Goal: Task Accomplishment & Management: Manage account settings

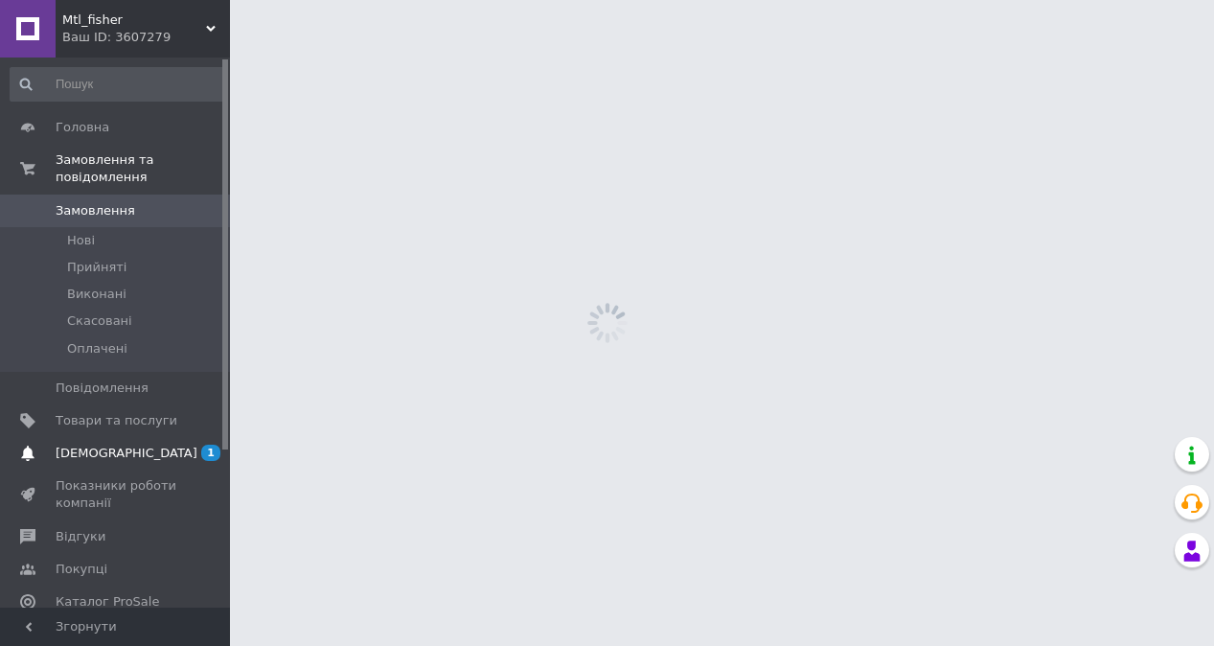
click at [107, 453] on span "[DEMOGRAPHIC_DATA]" at bounding box center [127, 453] width 142 height 17
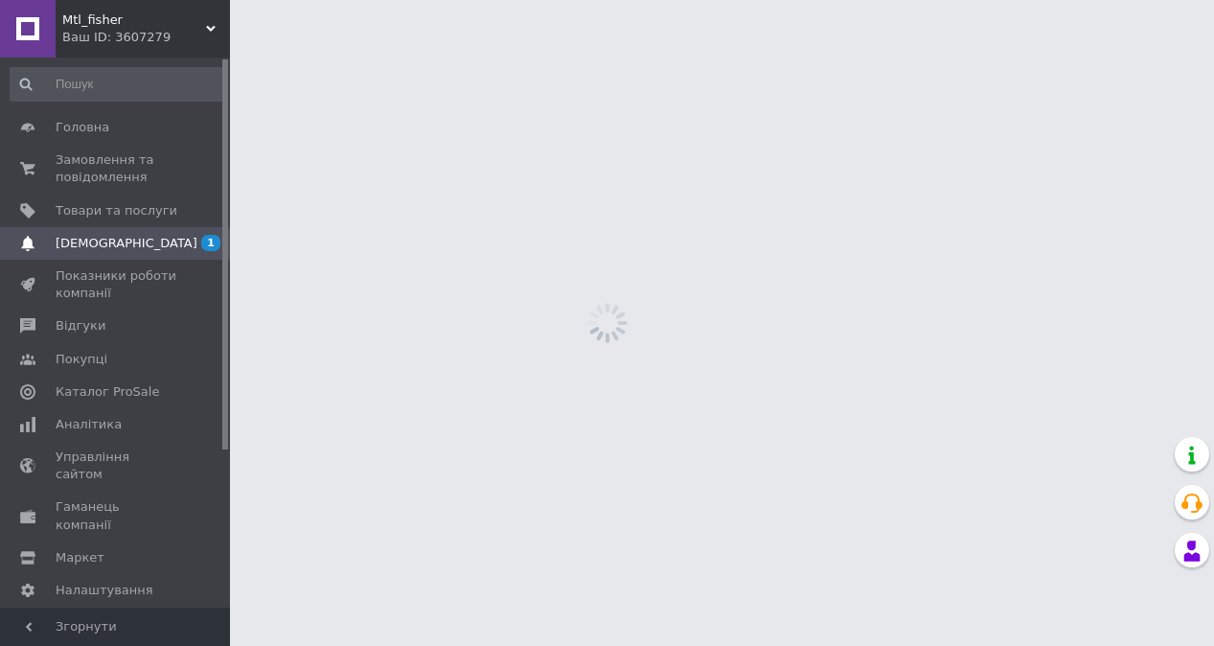
click at [107, 453] on span "Управління сайтом" at bounding box center [117, 465] width 122 height 34
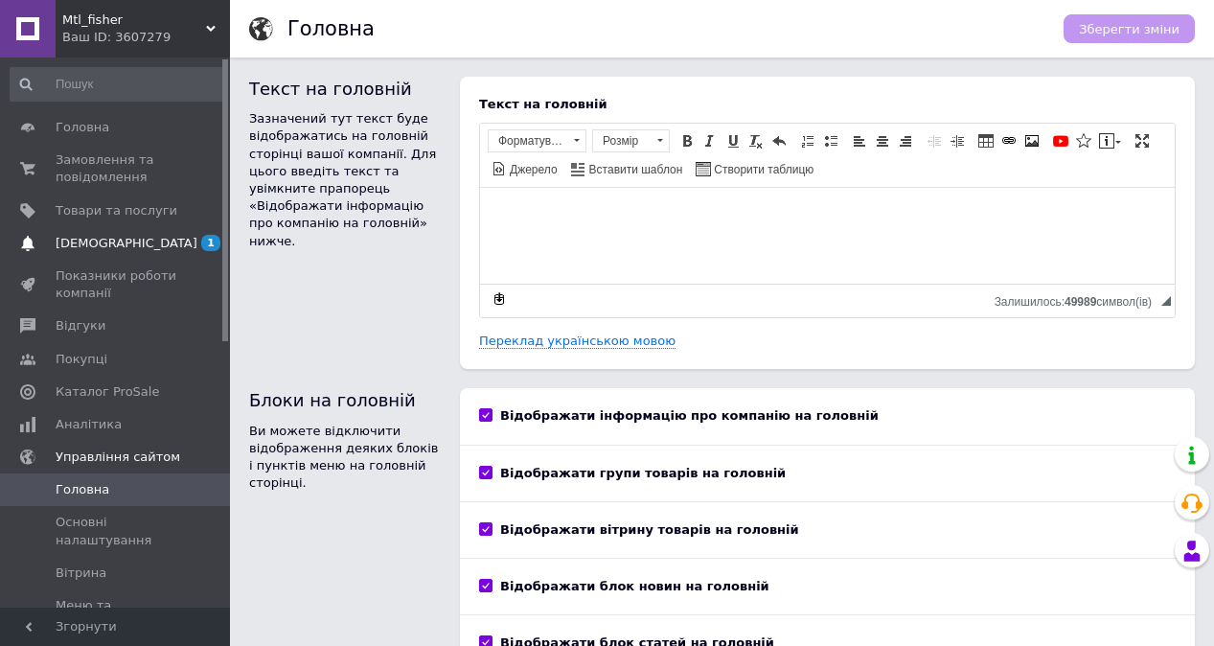
click at [89, 242] on span "[DEMOGRAPHIC_DATA]" at bounding box center [127, 243] width 142 height 17
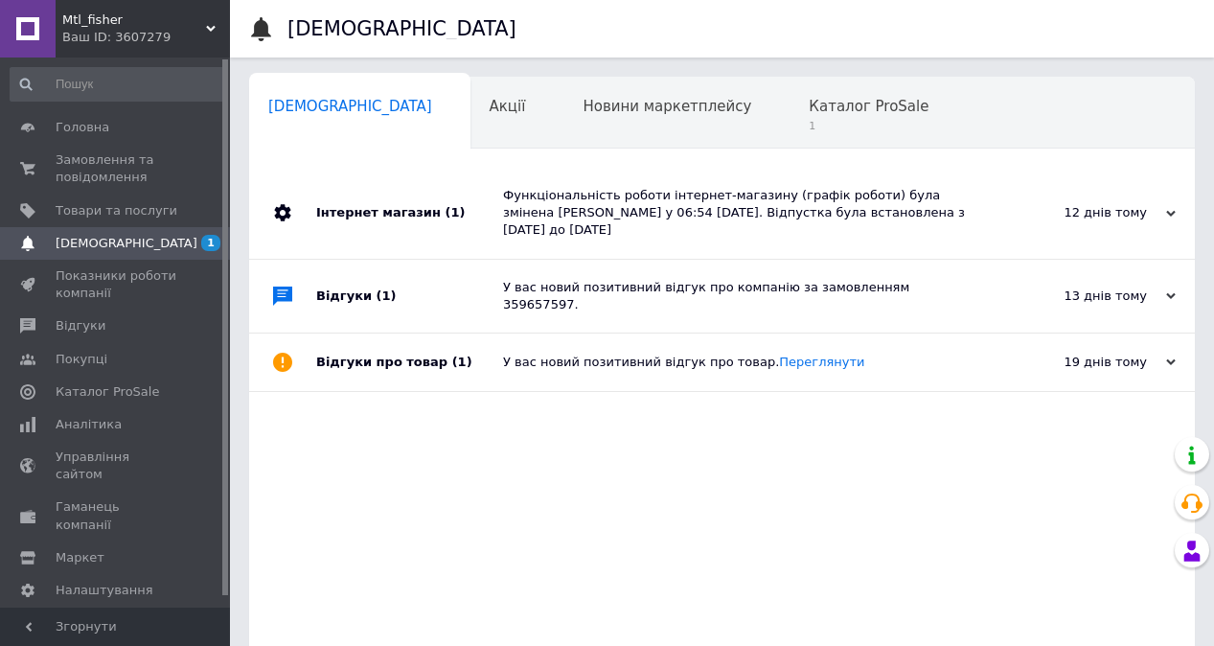
scroll to position [0, 10]
click at [799, 114] on span "Каталог ProSale" at bounding box center [859, 106] width 120 height 17
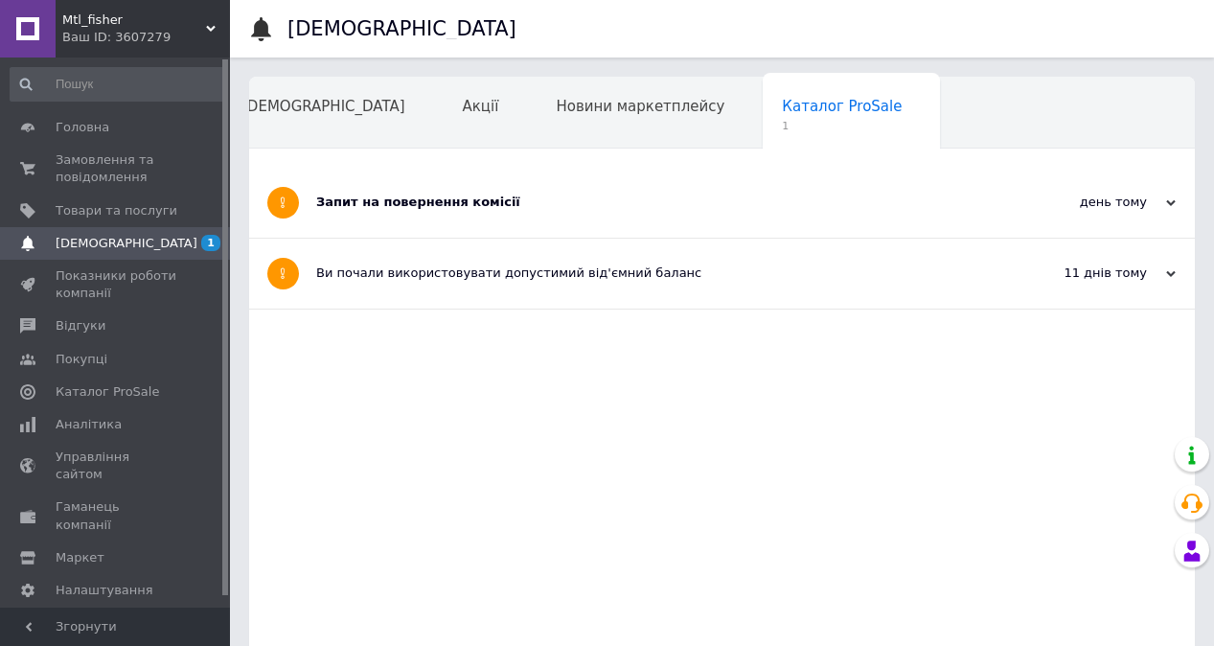
click at [445, 218] on div "Запит на повернення комісії" at bounding box center [650, 203] width 668 height 70
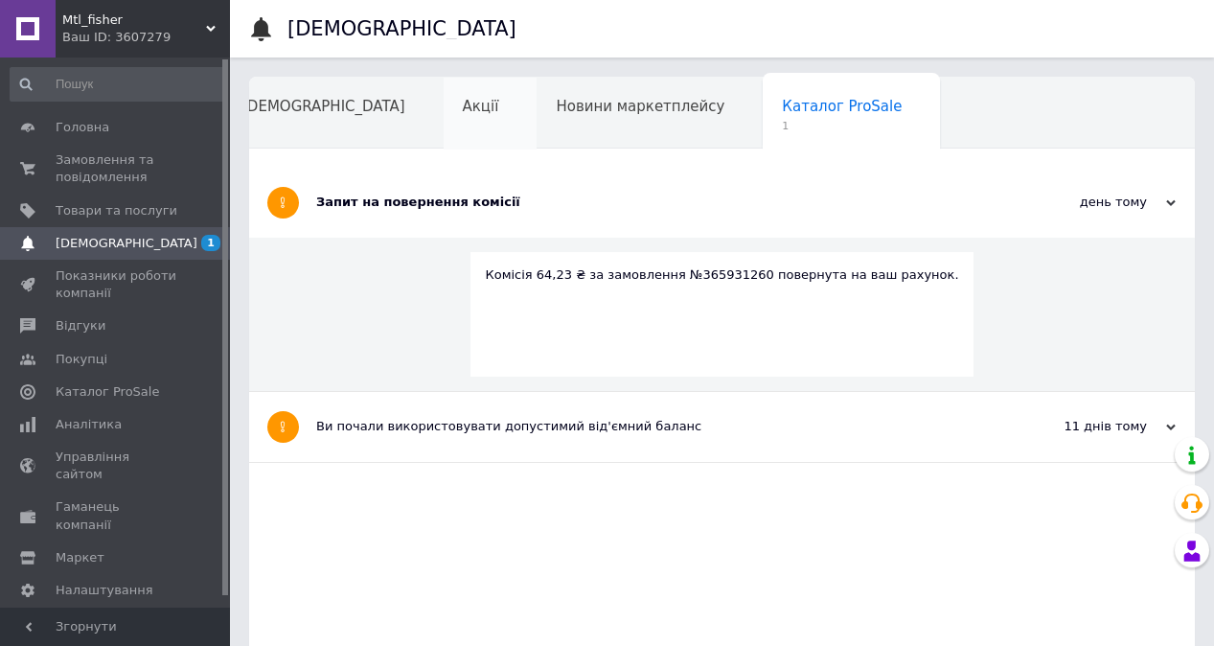
click at [463, 101] on span "Акції" at bounding box center [481, 106] width 36 height 17
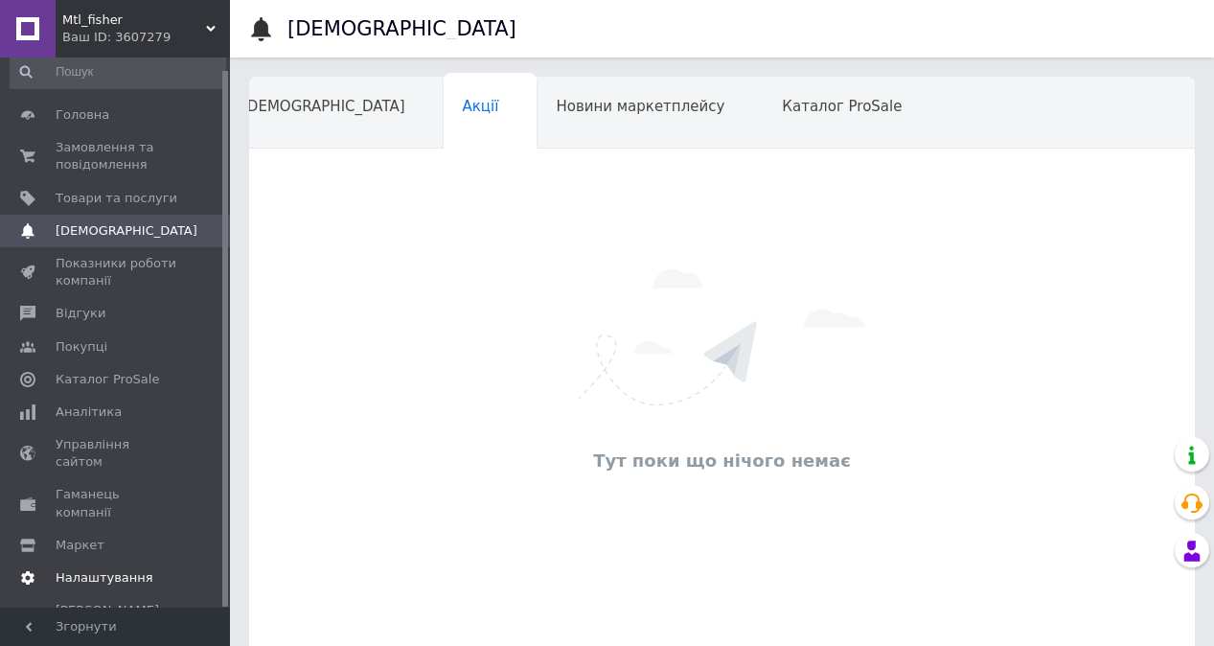
scroll to position [11, 0]
click at [103, 570] on span "Налаштування" at bounding box center [105, 578] width 98 height 17
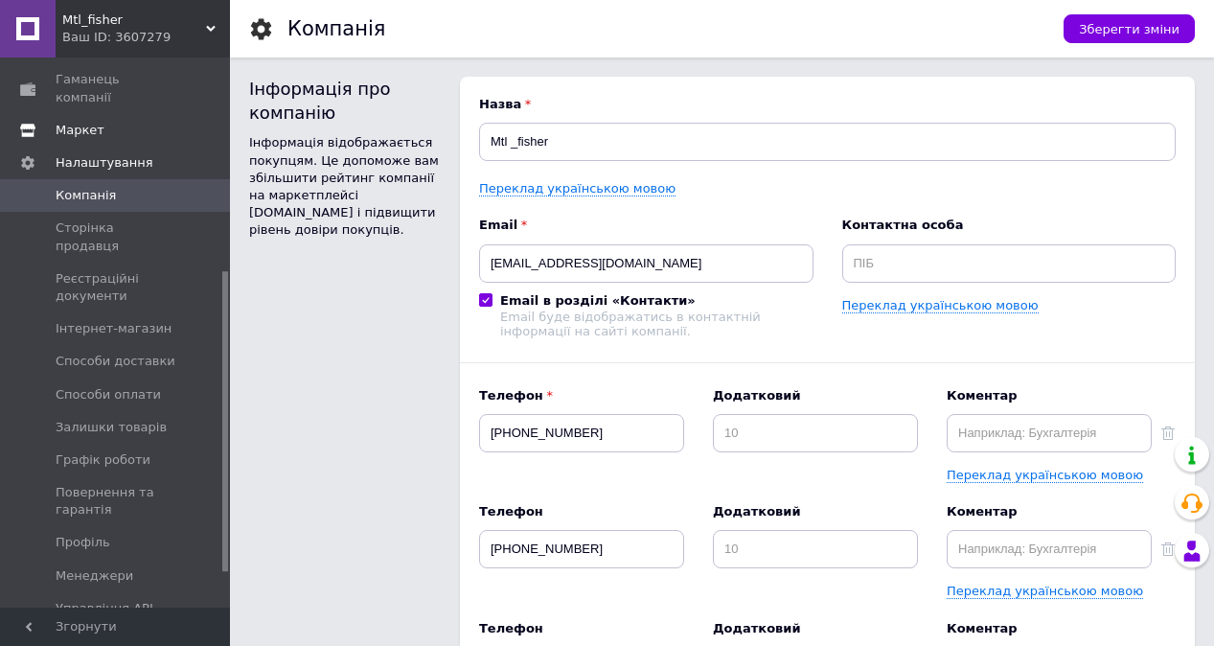
scroll to position [454, 0]
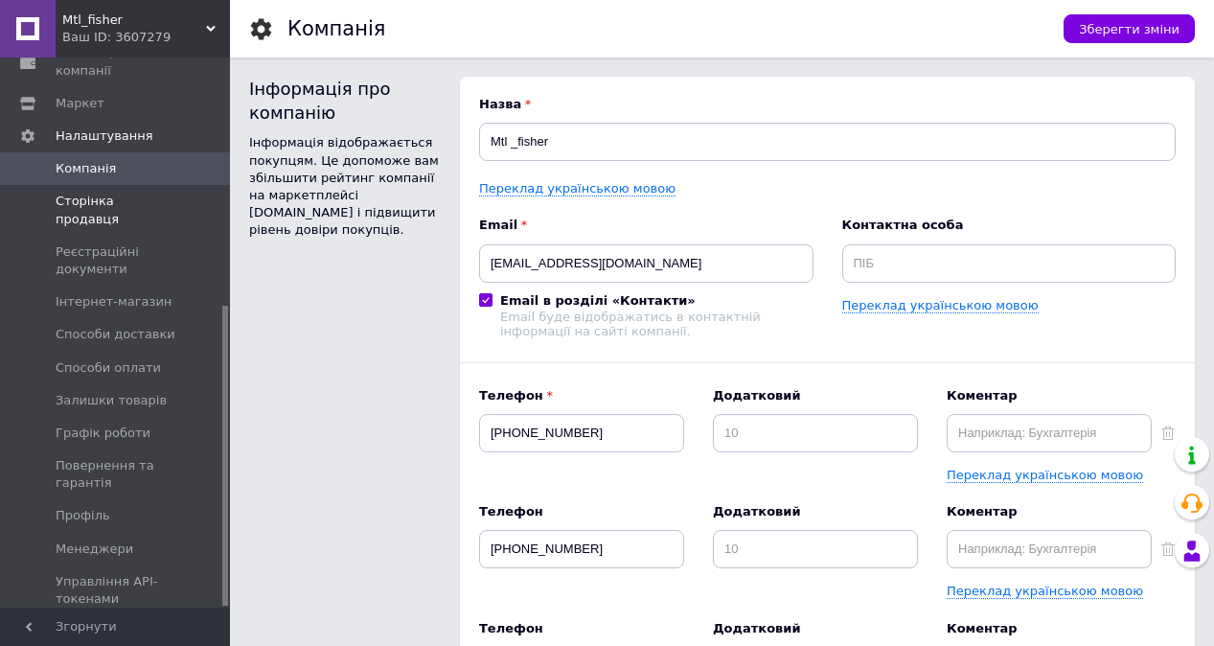
click at [141, 193] on span "Сторінка продавця" at bounding box center [117, 210] width 122 height 34
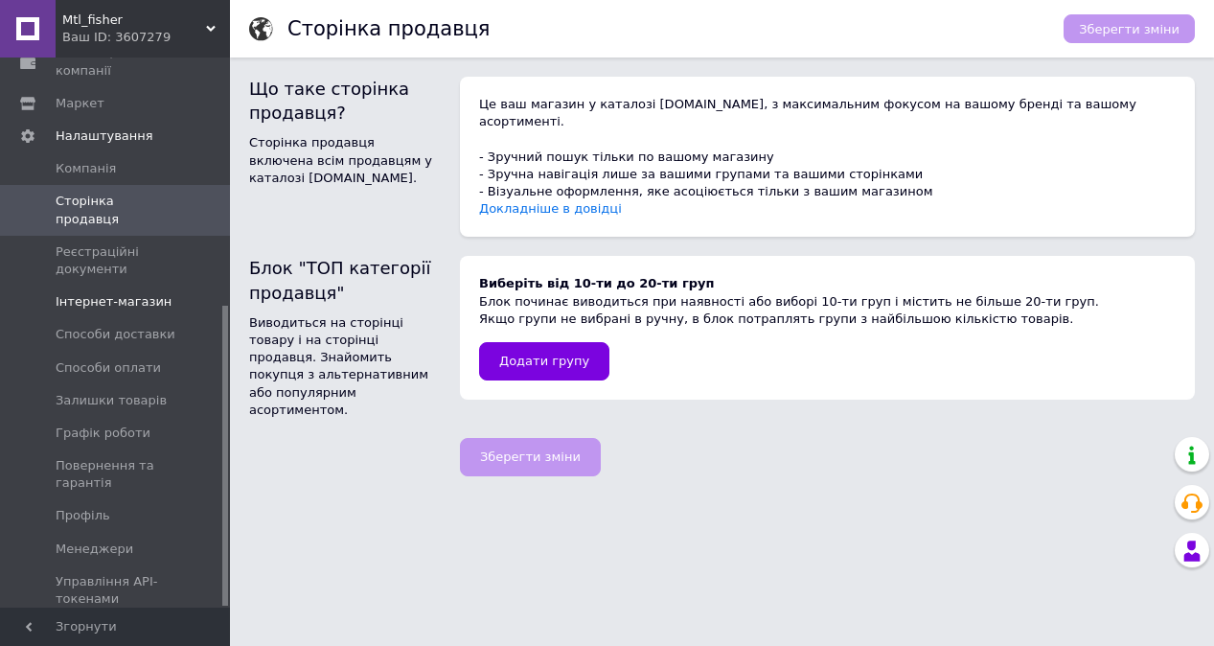
click at [139, 293] on span "Інтернет-магазин" at bounding box center [114, 301] width 116 height 17
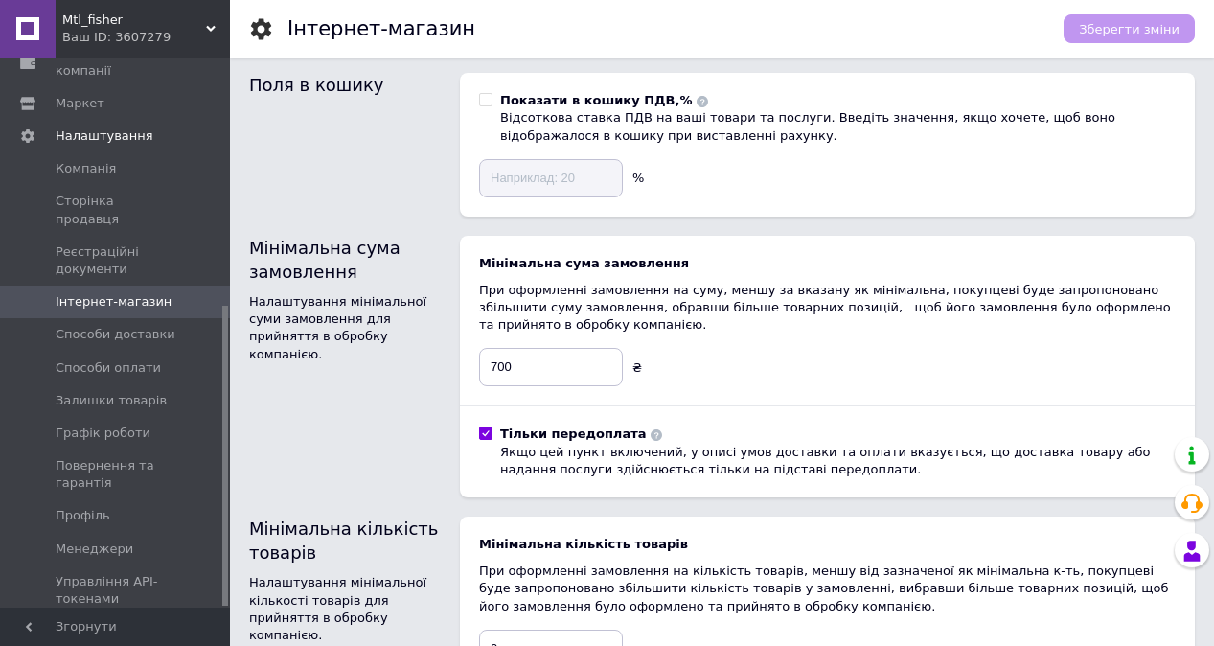
scroll to position [316, 0]
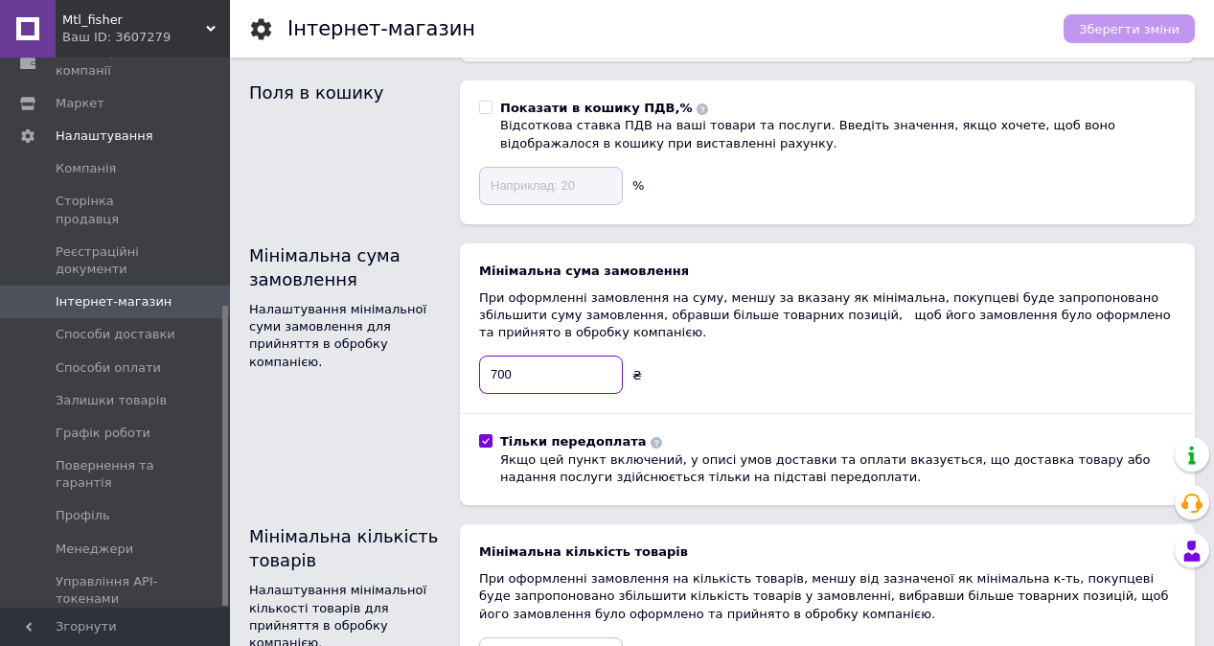
click at [523, 371] on input "700" at bounding box center [551, 374] width 144 height 38
click at [495, 371] on input "700" at bounding box center [551, 374] width 144 height 38
type input "400"
click at [1124, 45] on div "Зберегти зміни" at bounding box center [1119, 28] width 150 height 57
click at [1122, 30] on span "Зберегти зміни" at bounding box center [1129, 29] width 101 height 14
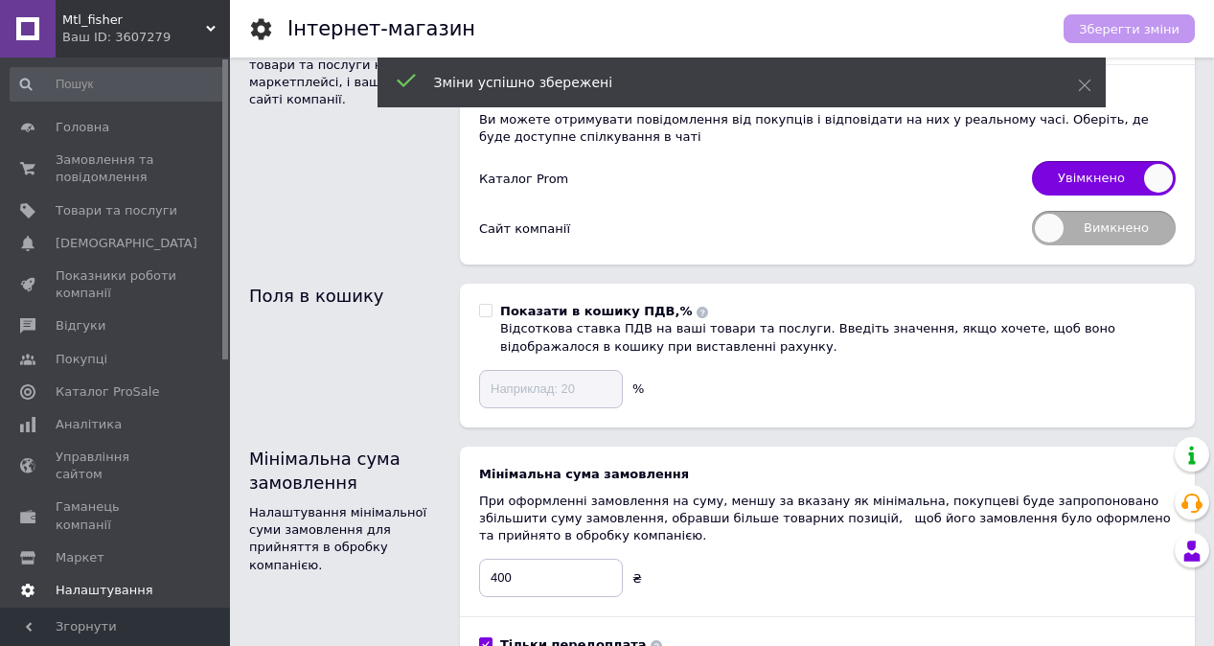
scroll to position [0, 0]
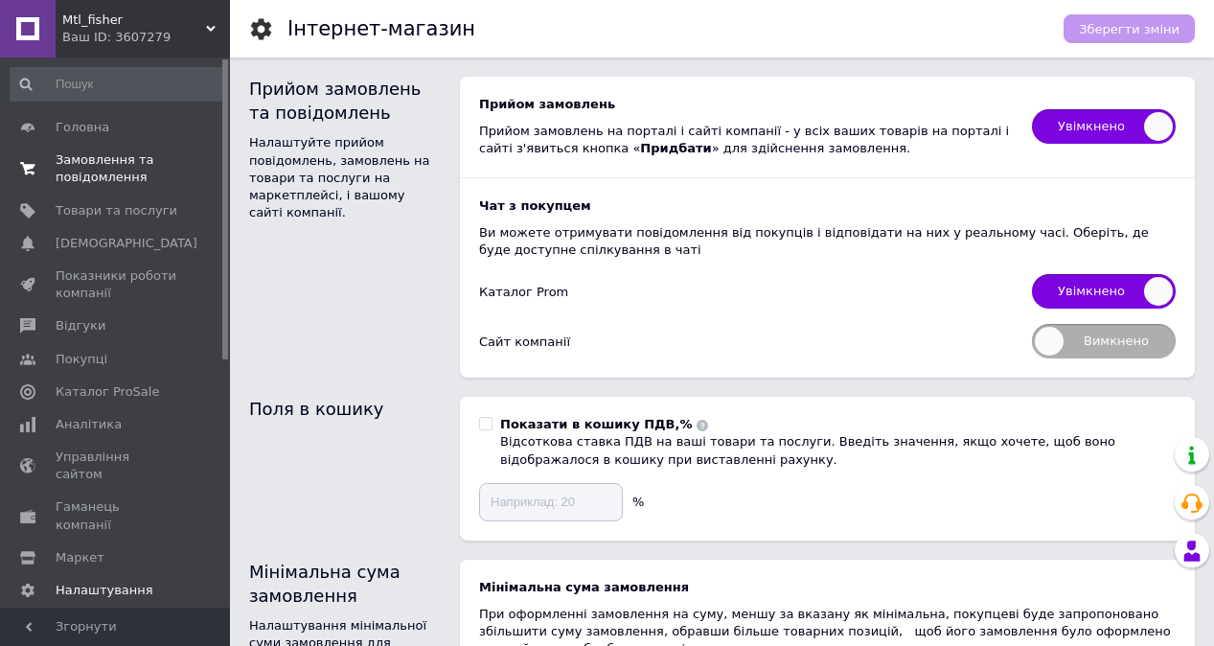
click at [112, 166] on span "Замовлення та повідомлення" at bounding box center [117, 168] width 122 height 34
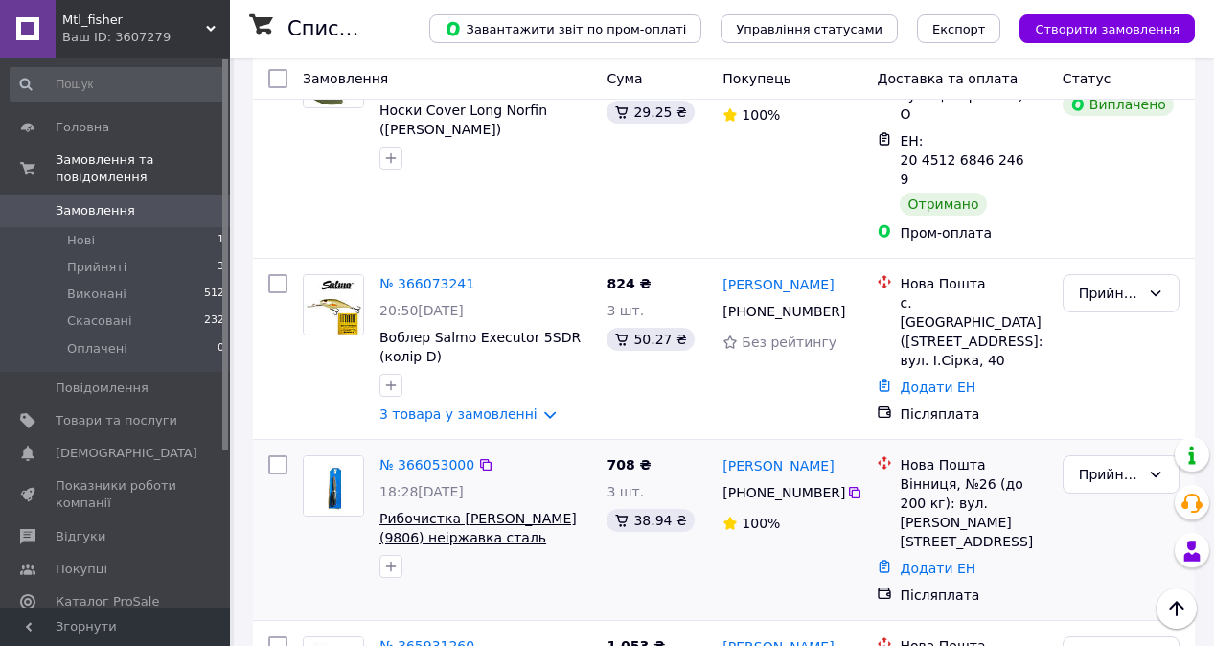
scroll to position [349, 0]
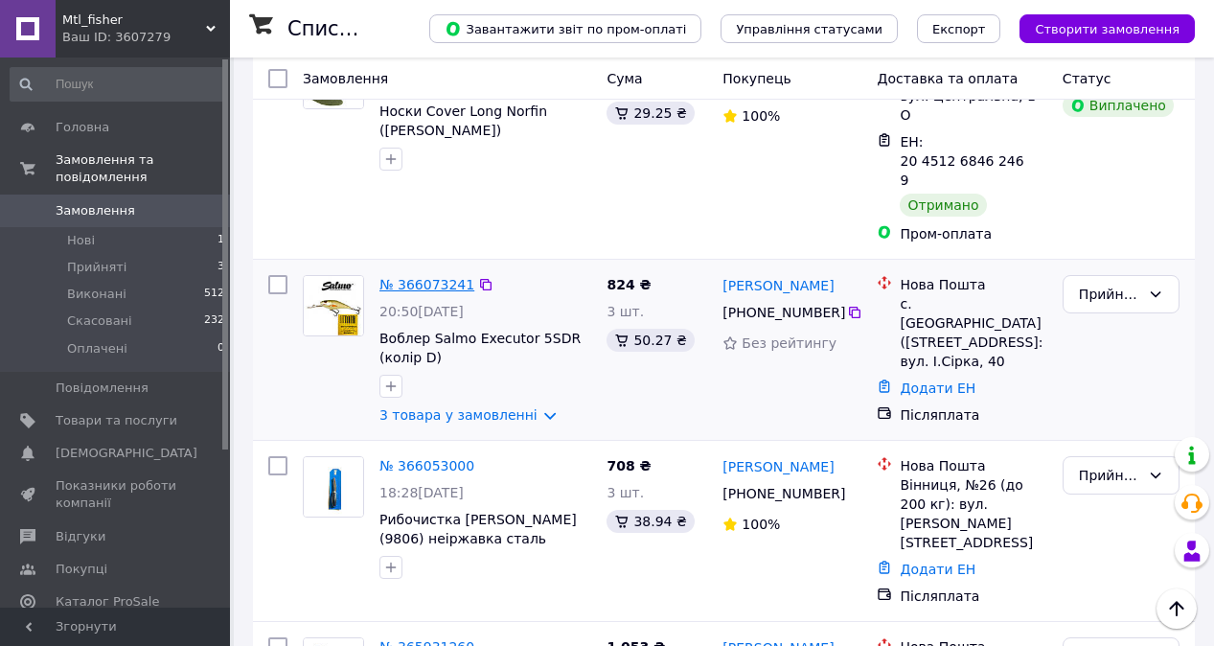
click at [426, 277] on link "№ 366073241" at bounding box center [426, 284] width 95 height 15
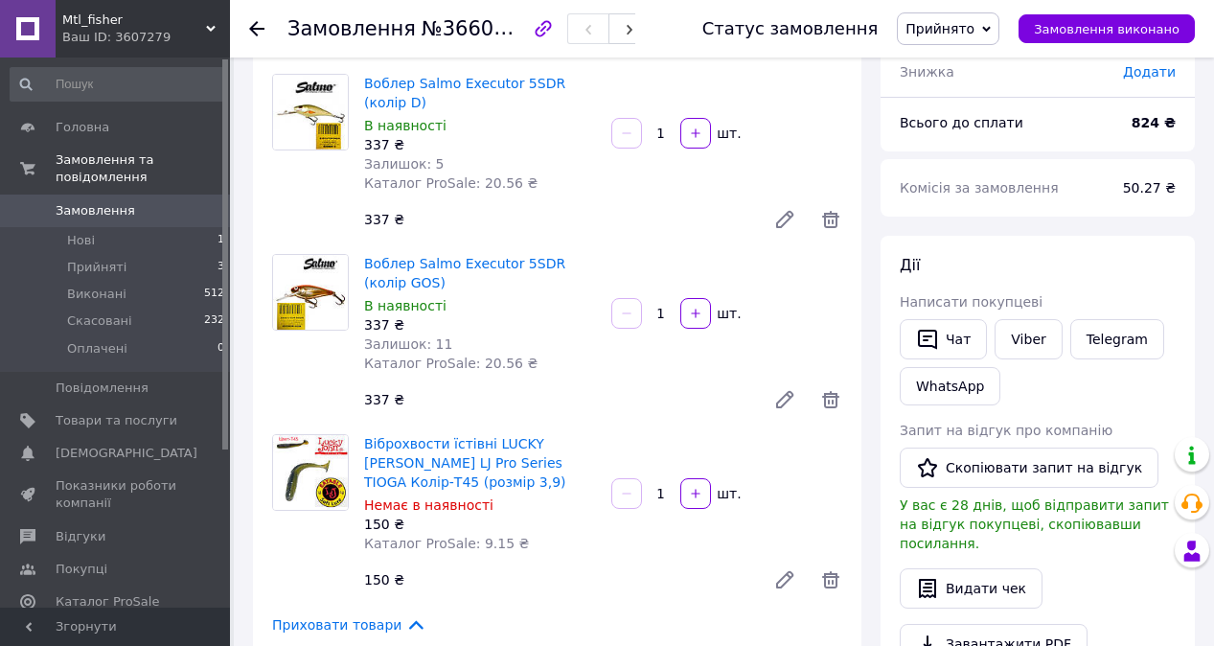
scroll to position [175, 0]
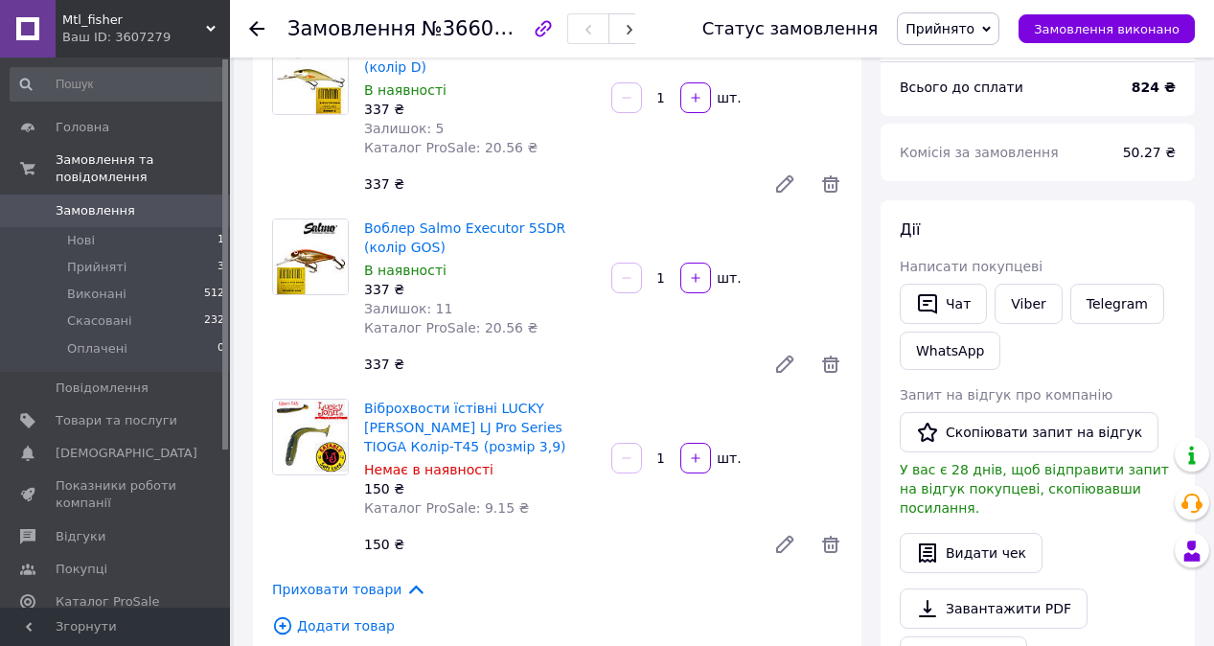
click at [630, 460] on div at bounding box center [626, 458] width 34 height 31
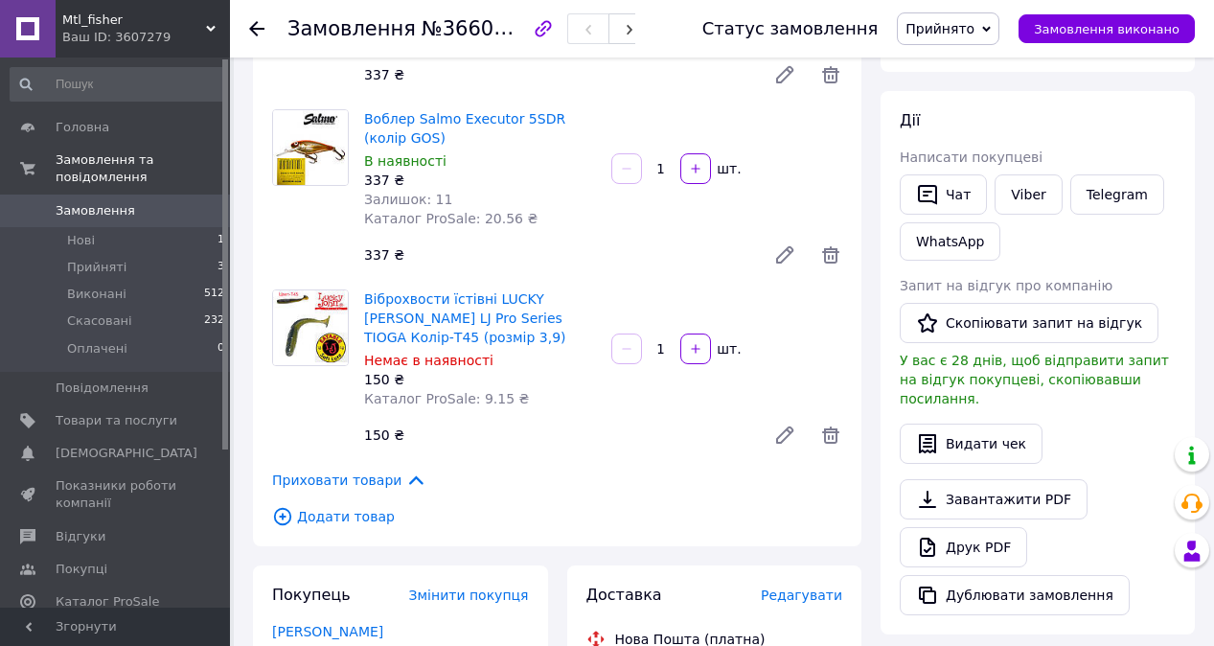
scroll to position [283, 0]
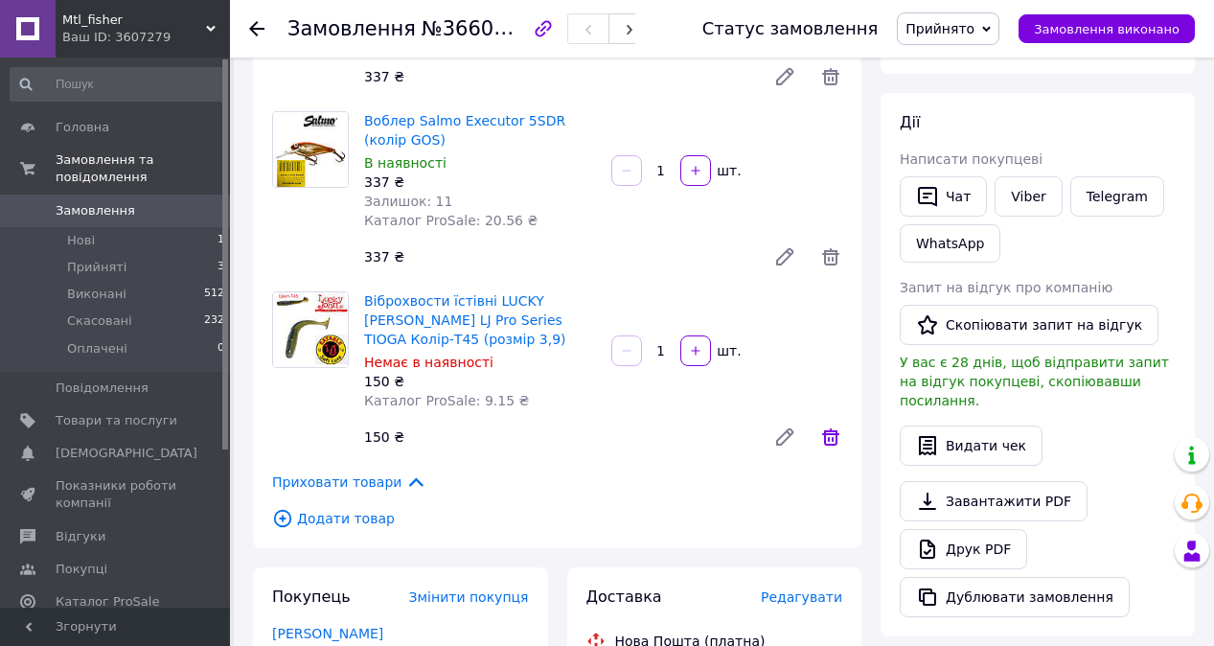
click at [831, 444] on icon at bounding box center [830, 436] width 23 height 23
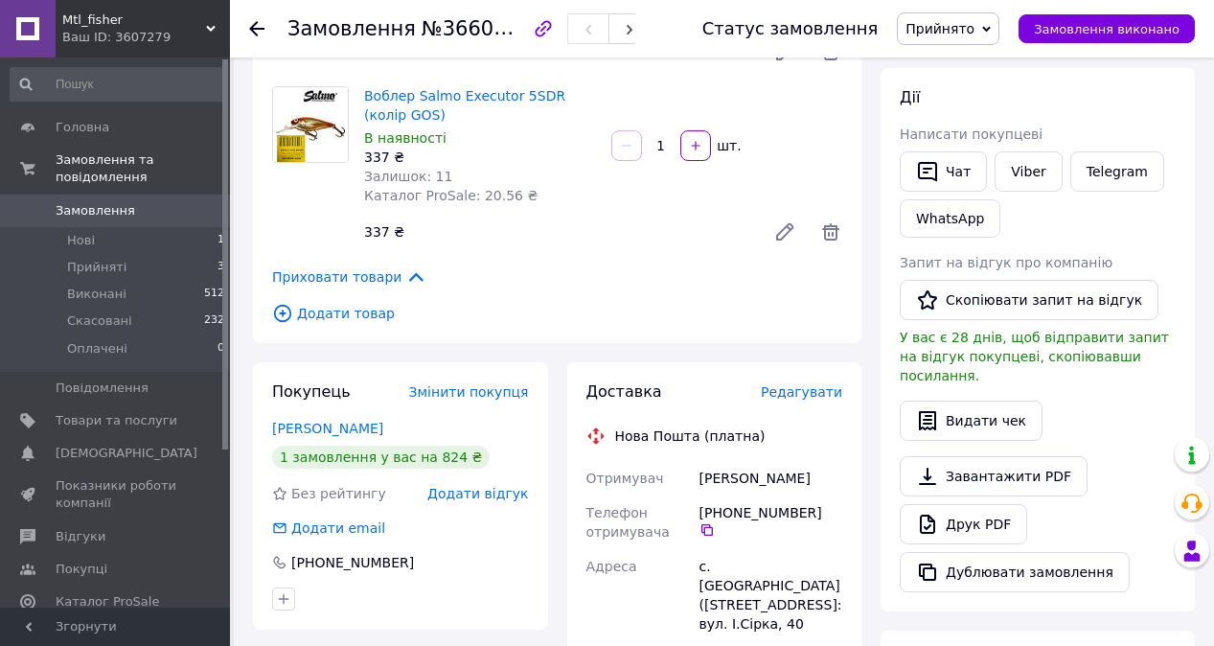
scroll to position [0, 0]
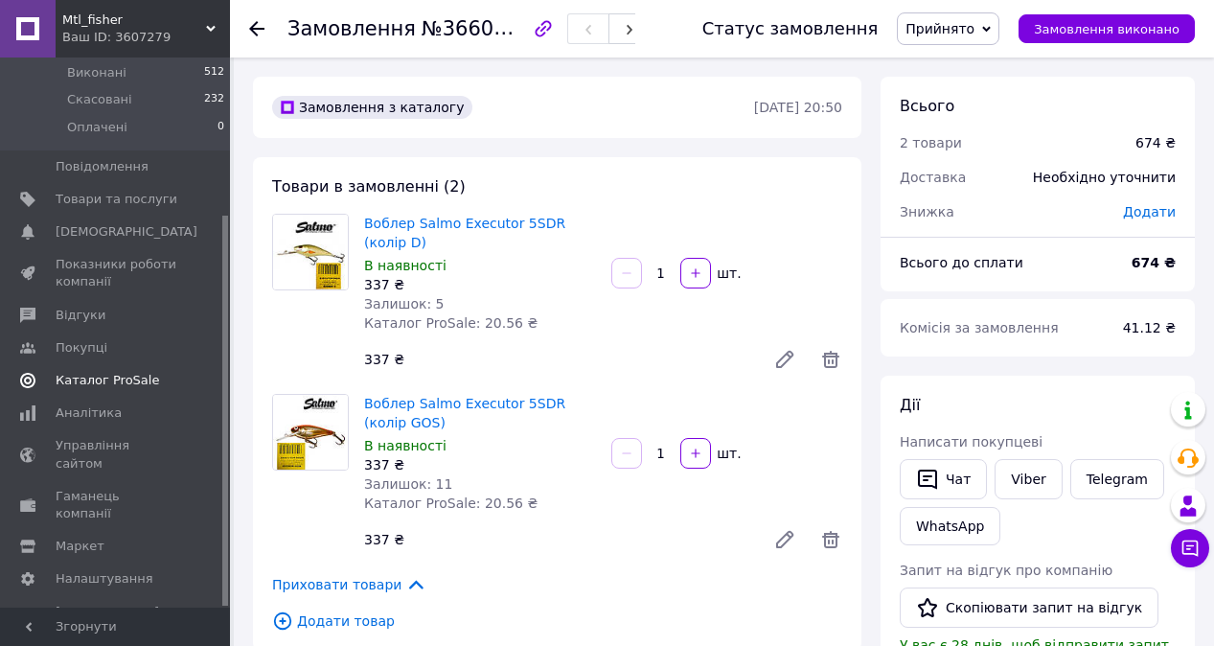
scroll to position [220, 0]
click at [104, 571] on span "Налаштування" at bounding box center [105, 579] width 98 height 17
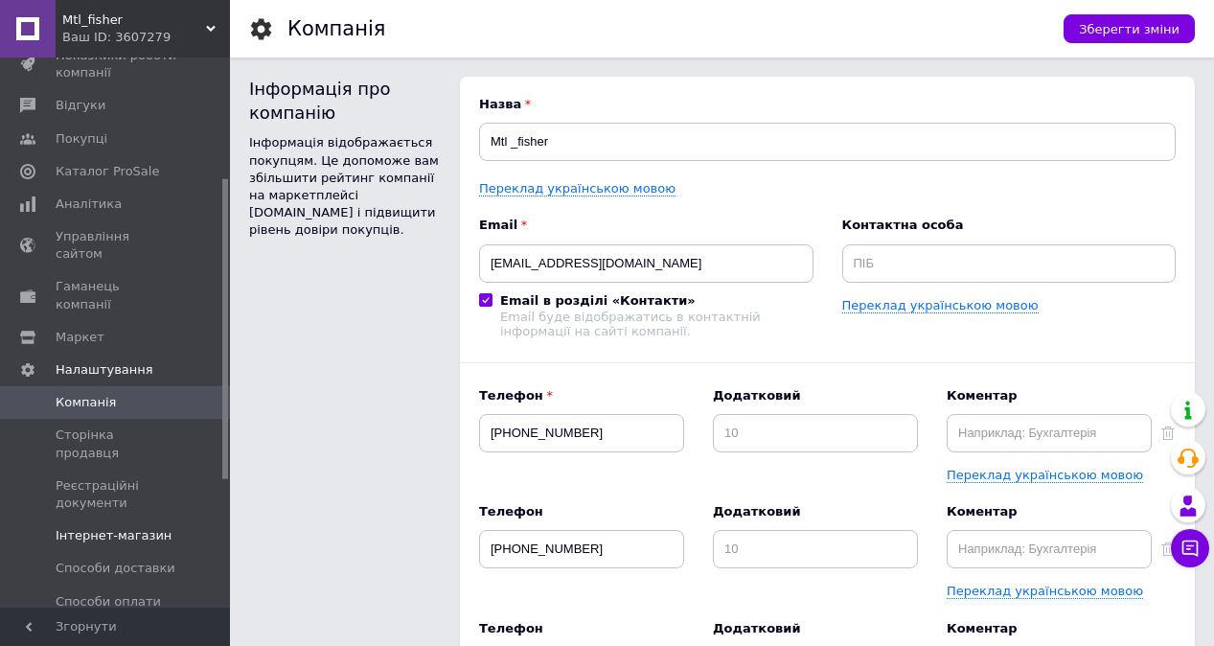
click at [145, 527] on span "Інтернет-магазин" at bounding box center [114, 535] width 116 height 17
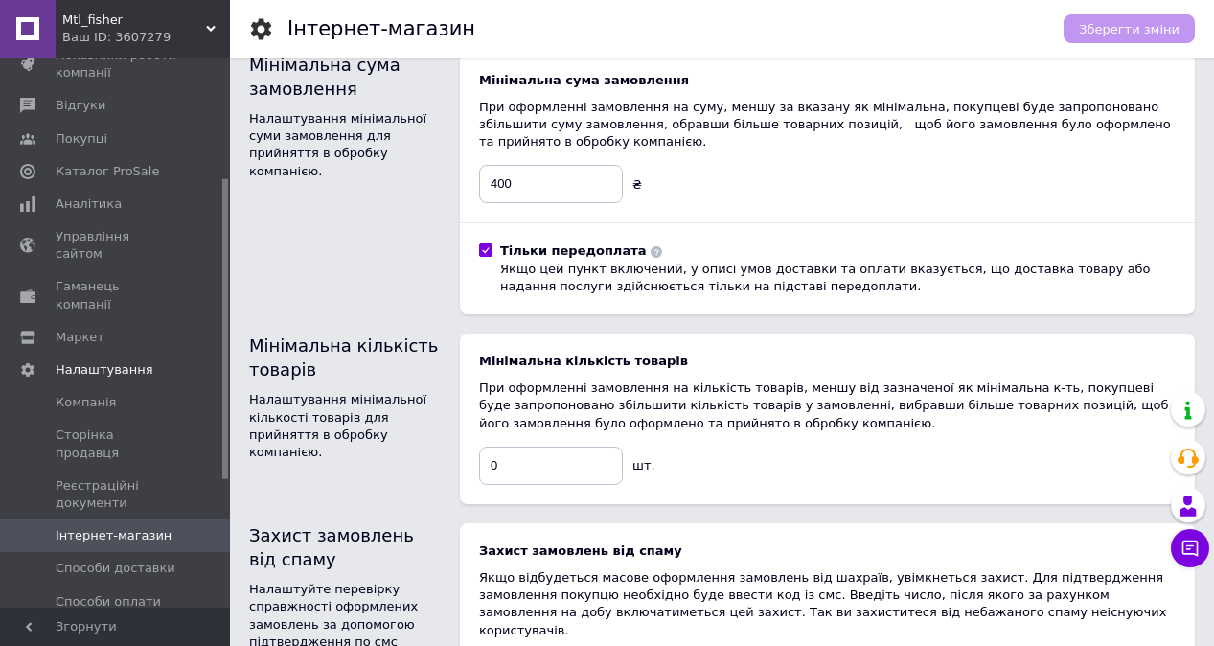
scroll to position [515, 0]
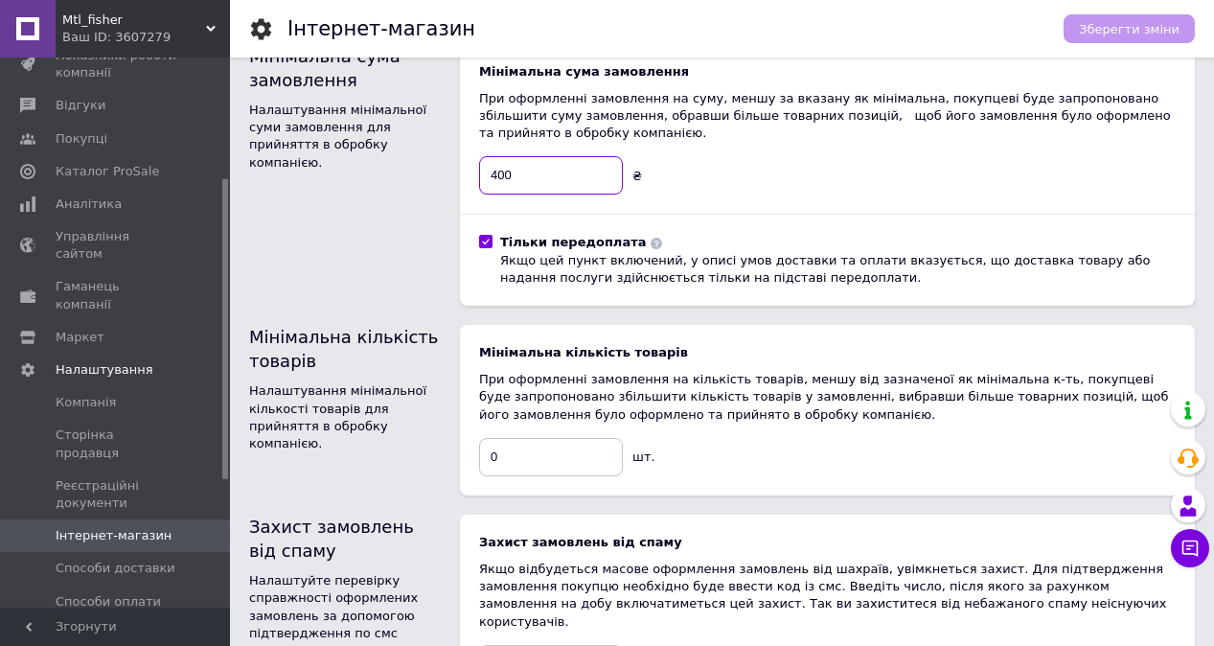
click at [495, 173] on input "400" at bounding box center [551, 175] width 144 height 38
type input "800"
click at [1112, 30] on span "Зберегти зміни" at bounding box center [1129, 29] width 101 height 14
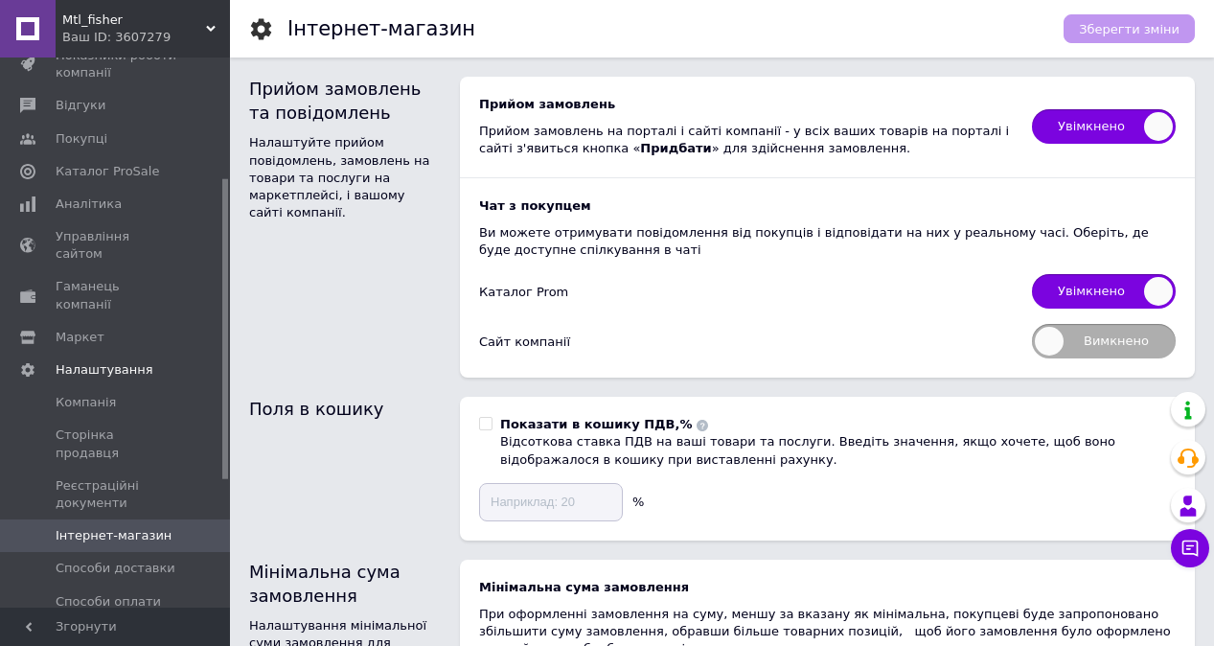
scroll to position [0, 0]
